Goal: Find specific fact: Find specific fact

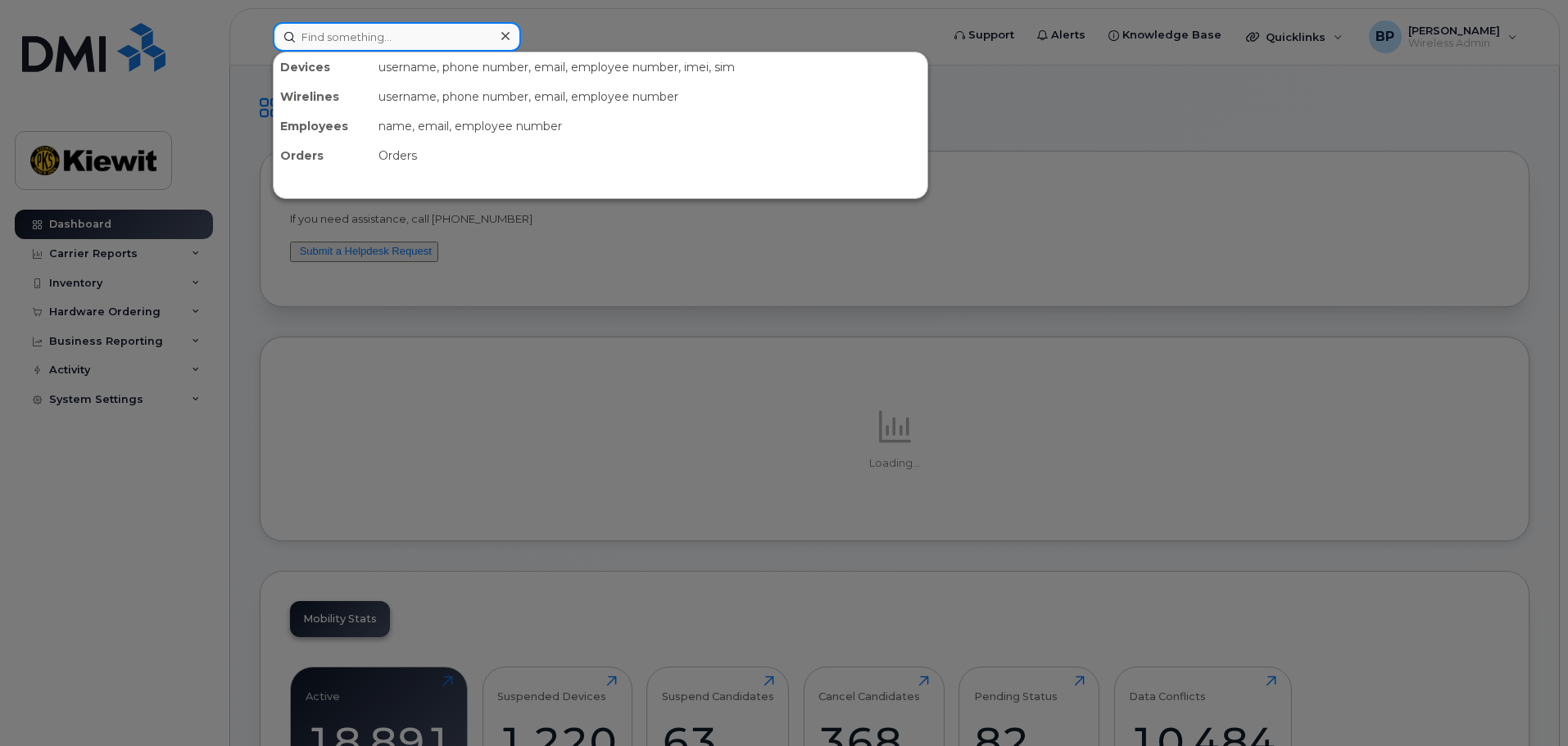
click at [368, 41] on input at bounding box center [397, 37] width 248 height 30
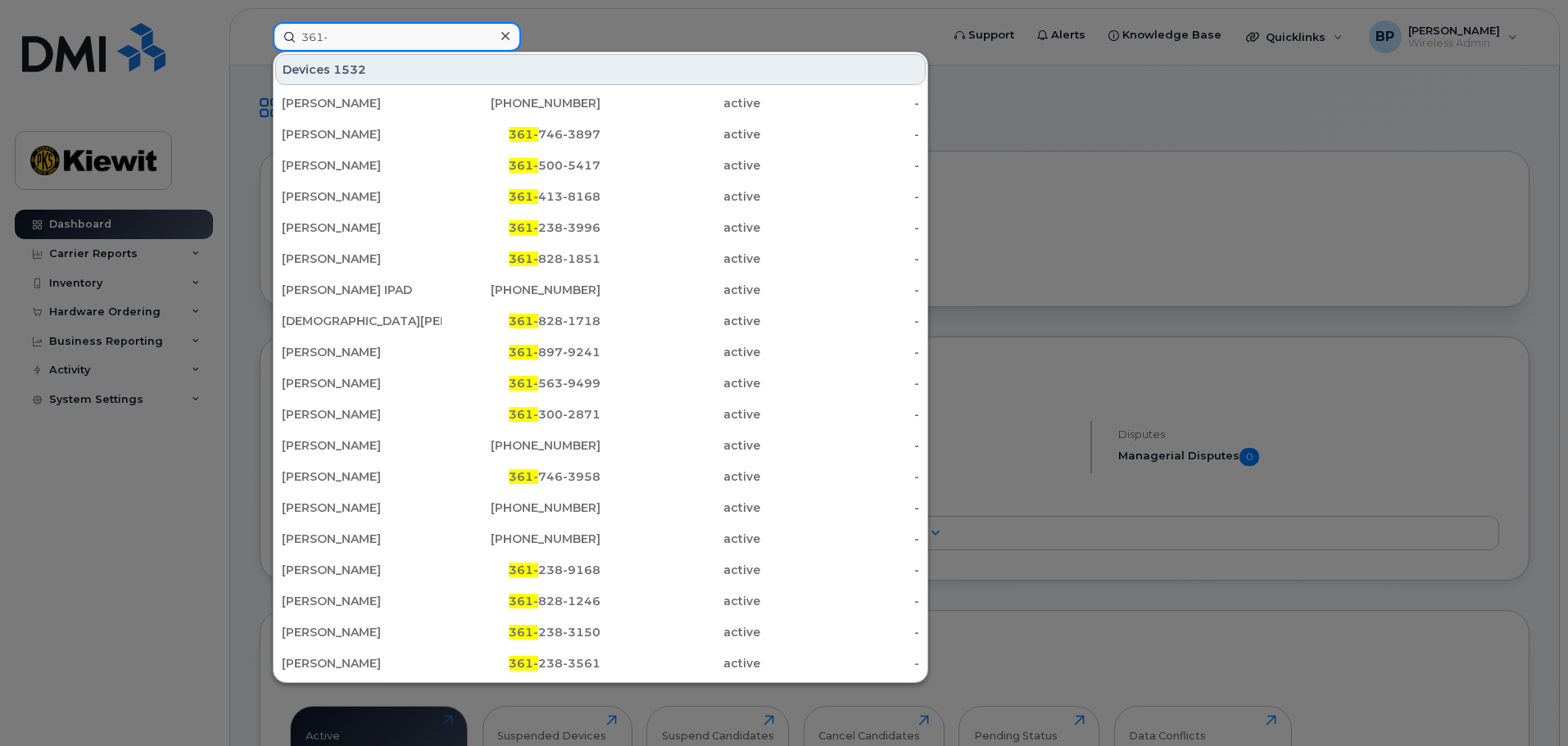
click at [363, 41] on input "361-" at bounding box center [397, 37] width 248 height 30
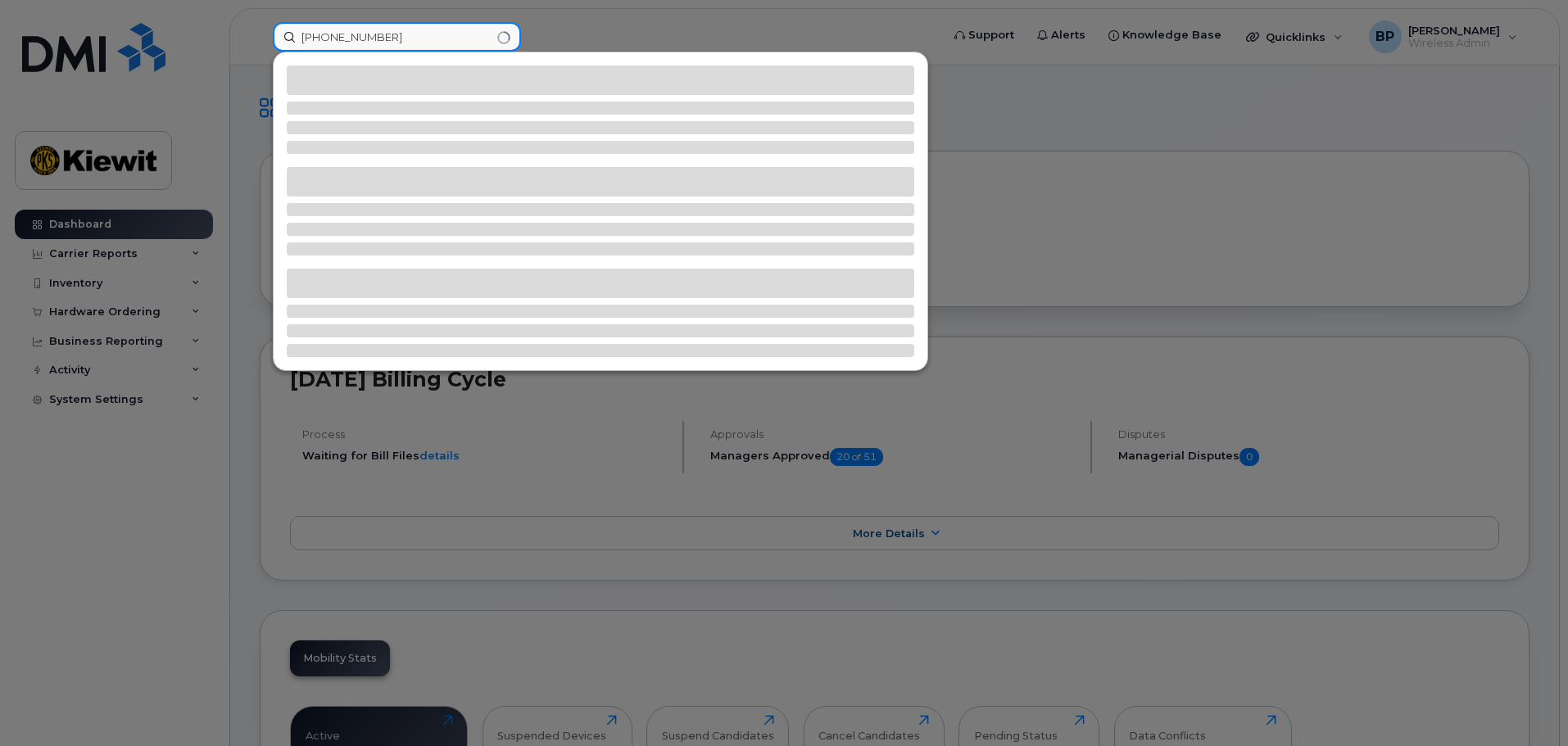
type input "[PHONE_NUMBER]"
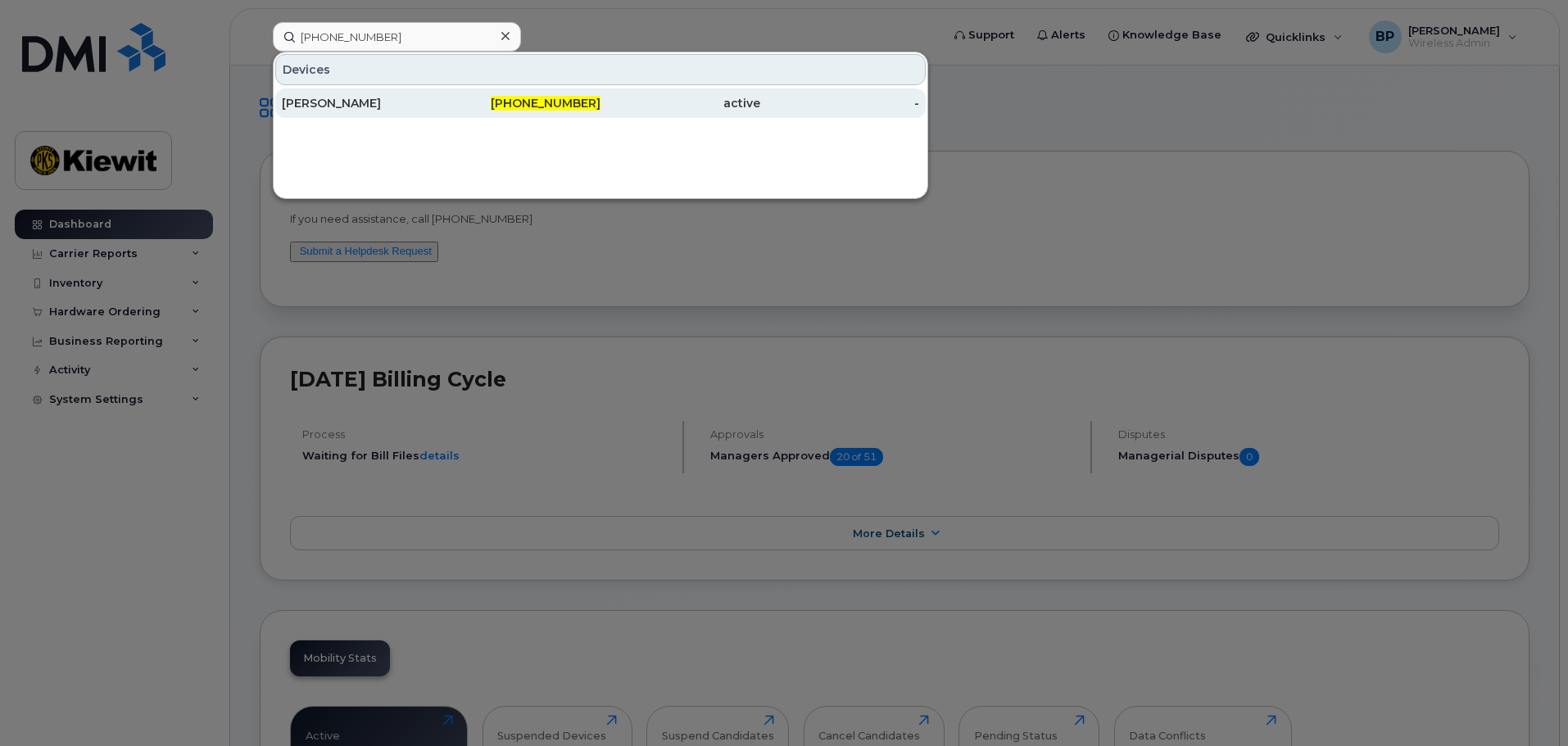
drag, startPoint x: 329, startPoint y: 105, endPoint x: 353, endPoint y: 97, distance: 25.3
click at [330, 105] on div "[PERSON_NAME]" at bounding box center [361, 103] width 159 height 17
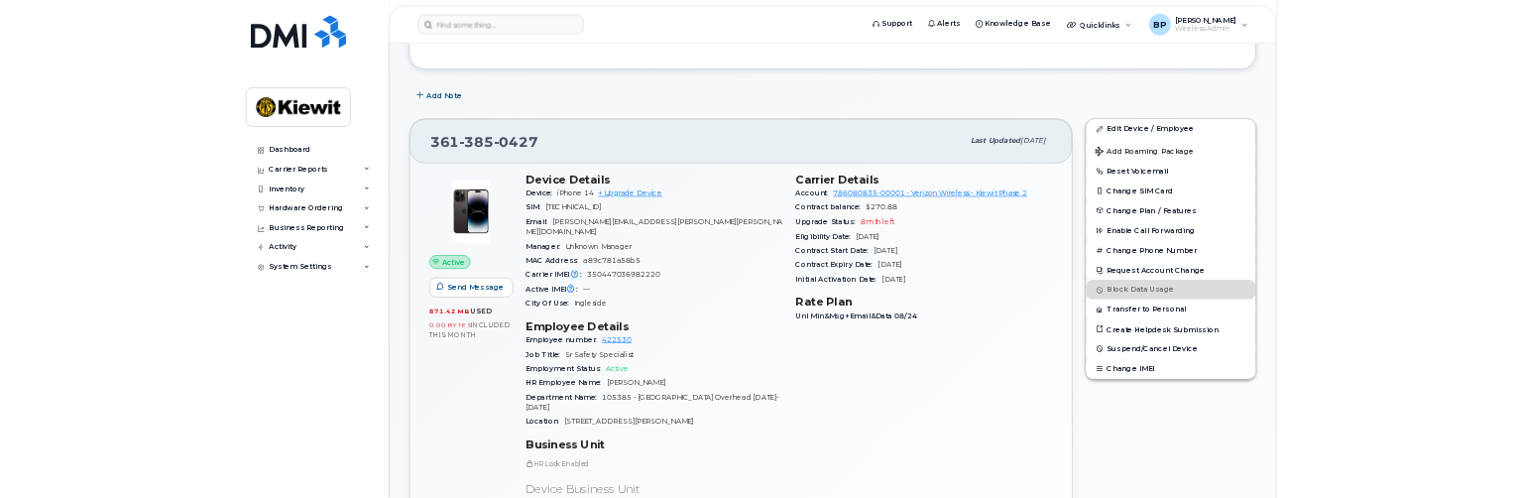
scroll to position [297, 0]
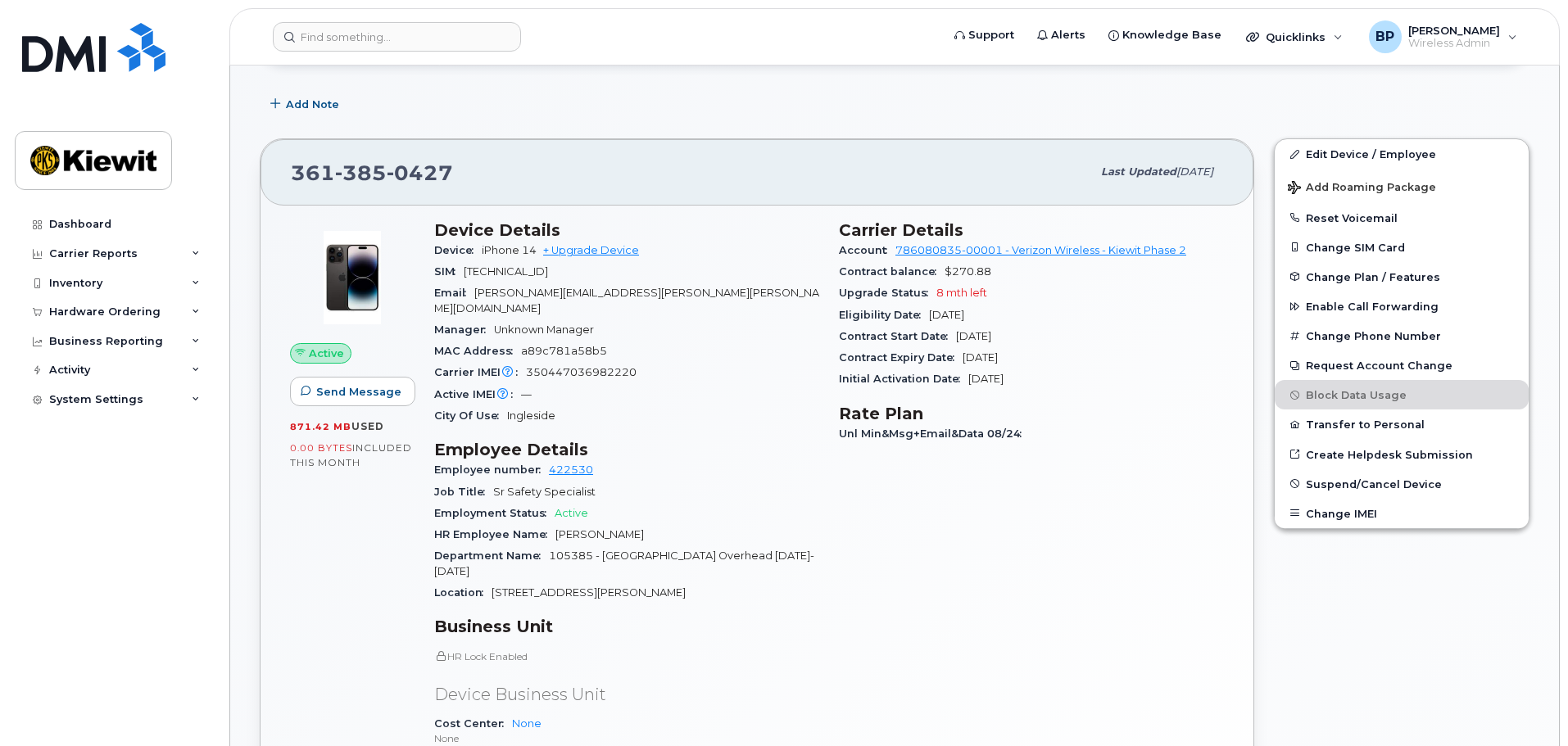
click at [715, 619] on section "Business Unit HR Lock Enabled Device Business Unit Cost Center None None None P…" at bounding box center [626, 739] width 385 height 245
